Goal: Transaction & Acquisition: Purchase product/service

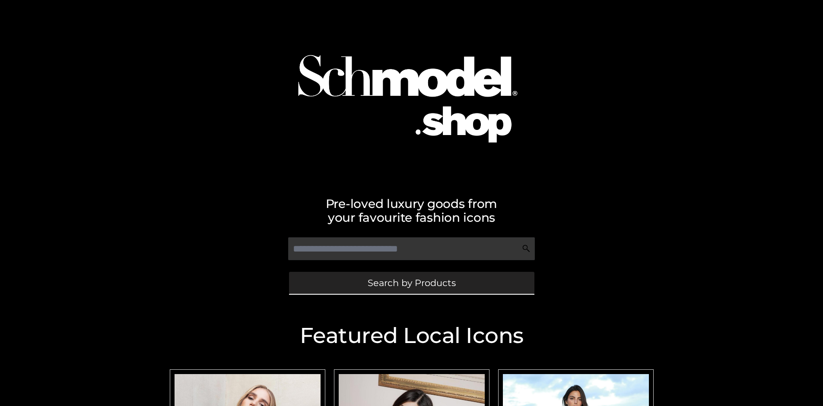
click at [411, 283] on span "Search by Products" at bounding box center [412, 283] width 88 height 9
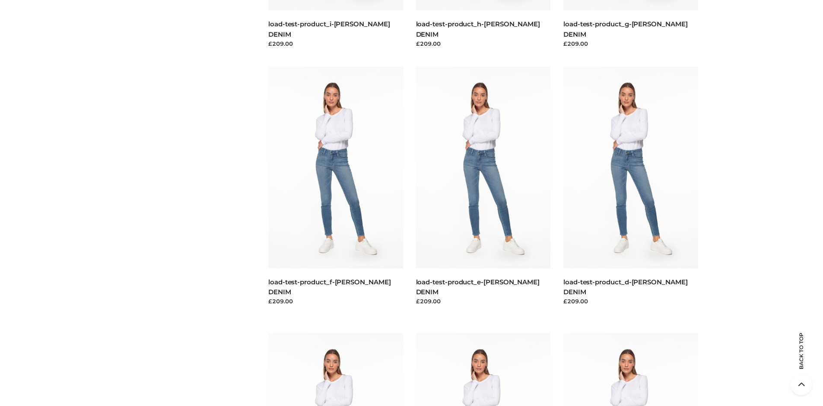
scroll to position [1812, 0]
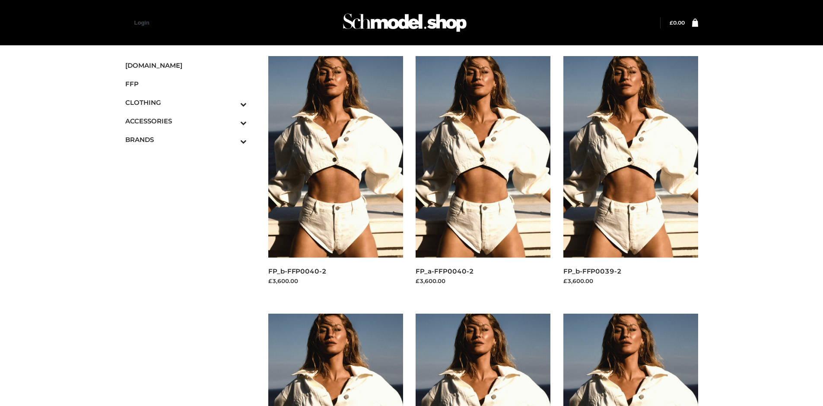
scroll to position [664, 0]
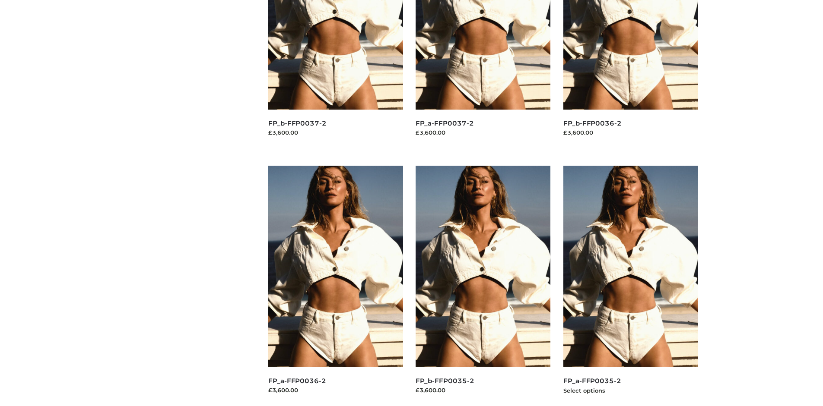
click at [630, 286] on img at bounding box center [630, 267] width 135 height 202
click at [483, 286] on img at bounding box center [482, 267] width 135 height 202
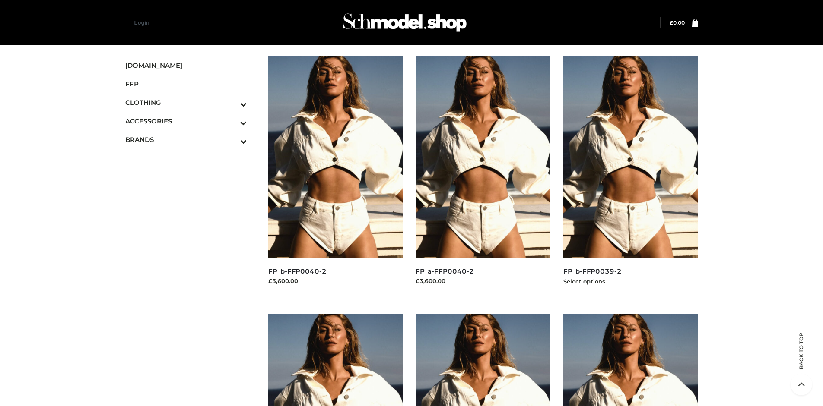
click at [630, 176] on img at bounding box center [630, 157] width 135 height 202
click at [231, 121] on icon "Toggle Submenu" at bounding box center [198, 123] width 97 height 10
click at [0, 0] on span "BAGS" at bounding box center [0, 0] width 0 height 0
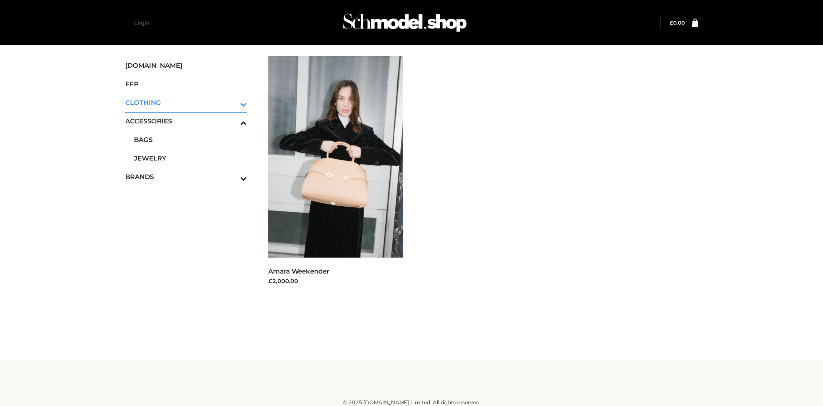
click at [231, 102] on icon "Toggle Submenu" at bounding box center [198, 104] width 97 height 10
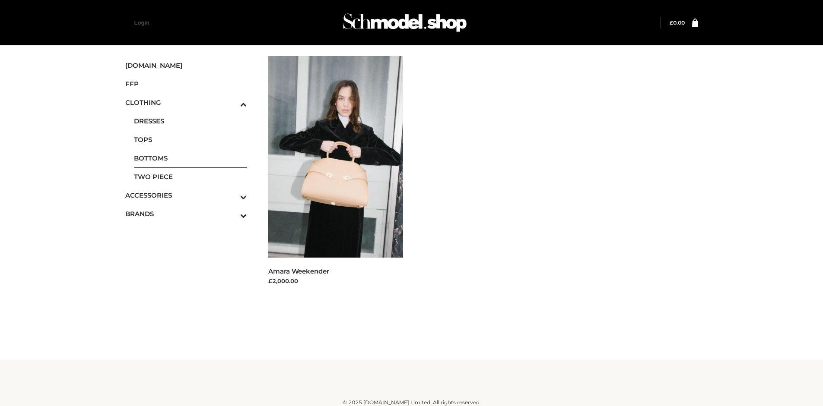
click at [190, 158] on span "BOTTOMS" at bounding box center [190, 158] width 113 height 10
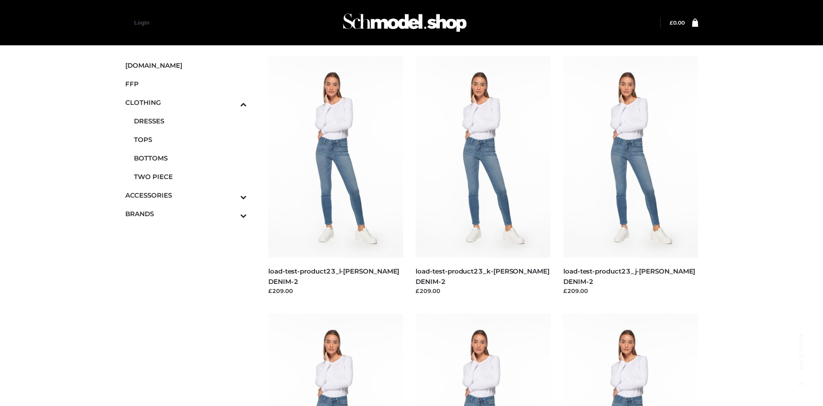
scroll to position [664, 0]
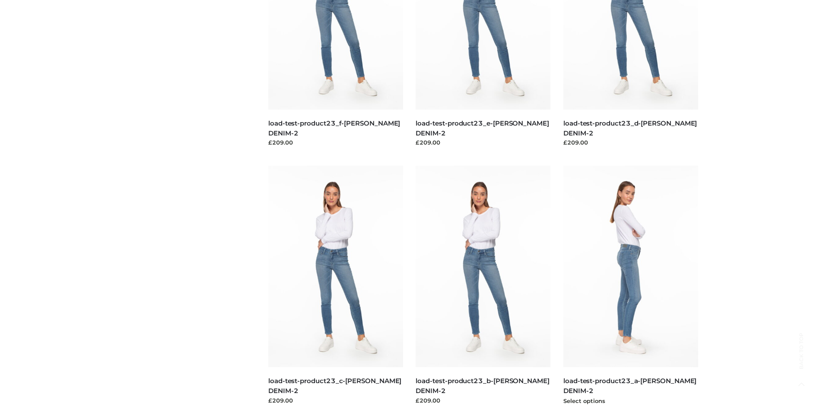
click at [630, 286] on img at bounding box center [630, 267] width 135 height 202
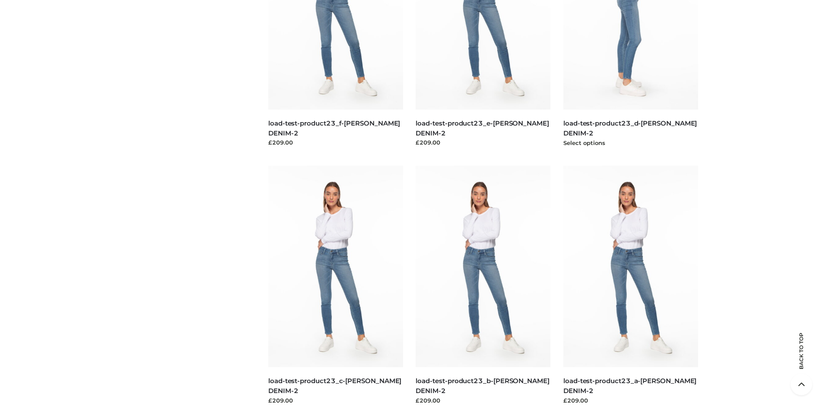
scroll to position [406, 0]
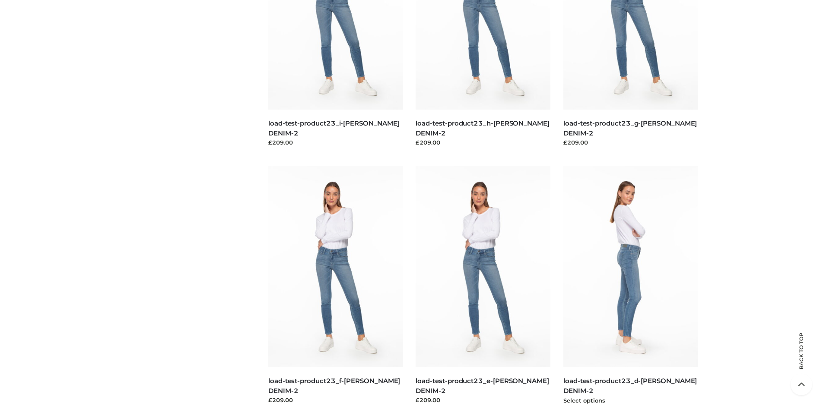
click at [630, 286] on img at bounding box center [630, 267] width 135 height 202
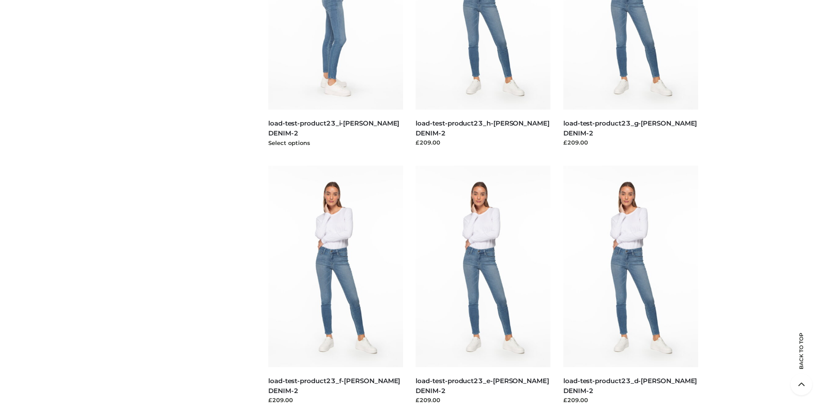
scroll to position [0, 0]
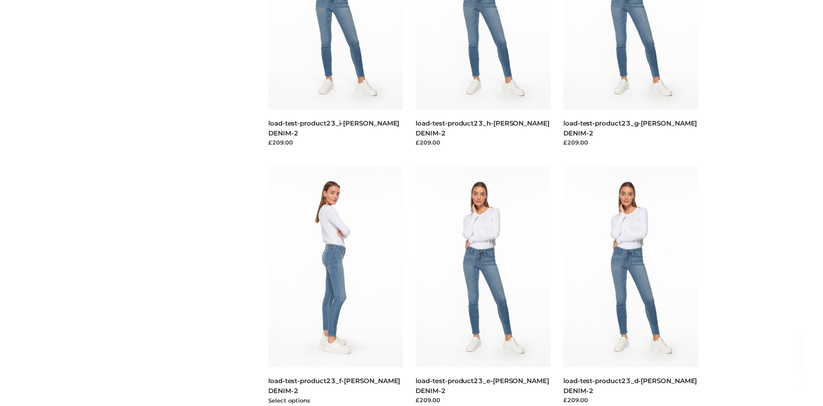
click at [335, 286] on img at bounding box center [335, 267] width 135 height 202
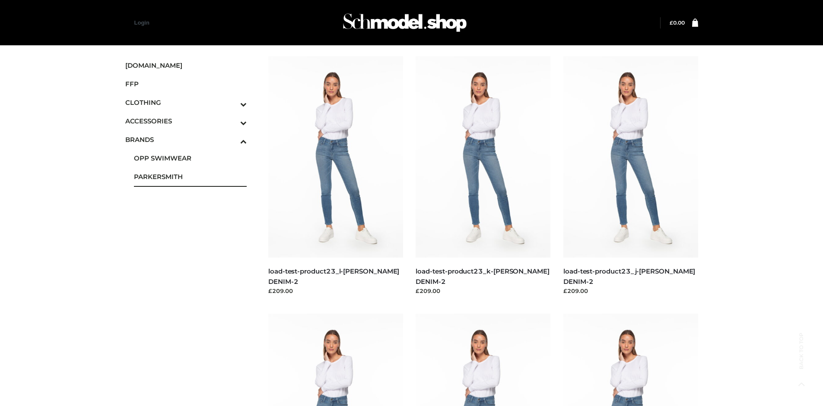
click at [190, 177] on span "PARKERSMITH" at bounding box center [190, 177] width 113 height 10
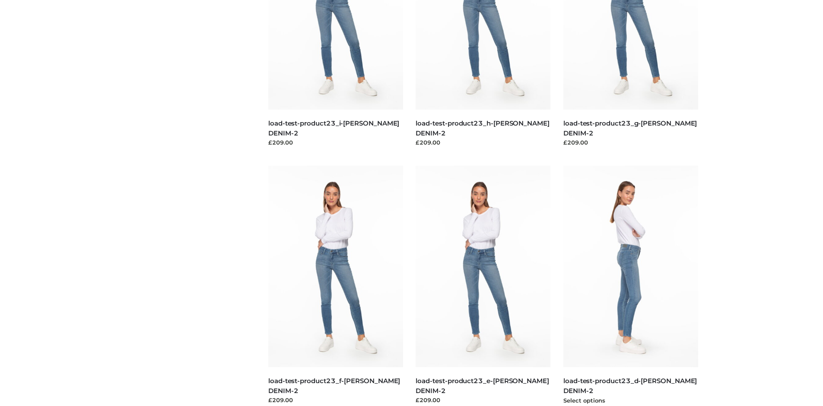
click at [630, 286] on img at bounding box center [630, 267] width 135 height 202
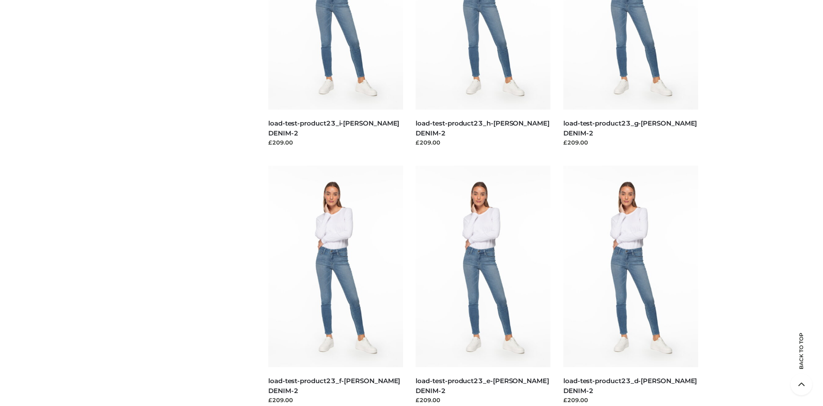
scroll to position [0, 0]
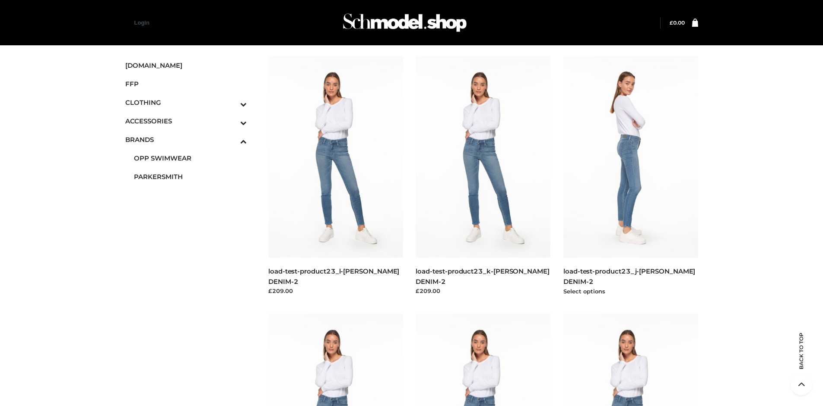
click at [630, 176] on img at bounding box center [630, 157] width 135 height 202
